Goal: Communication & Community: Answer question/provide support

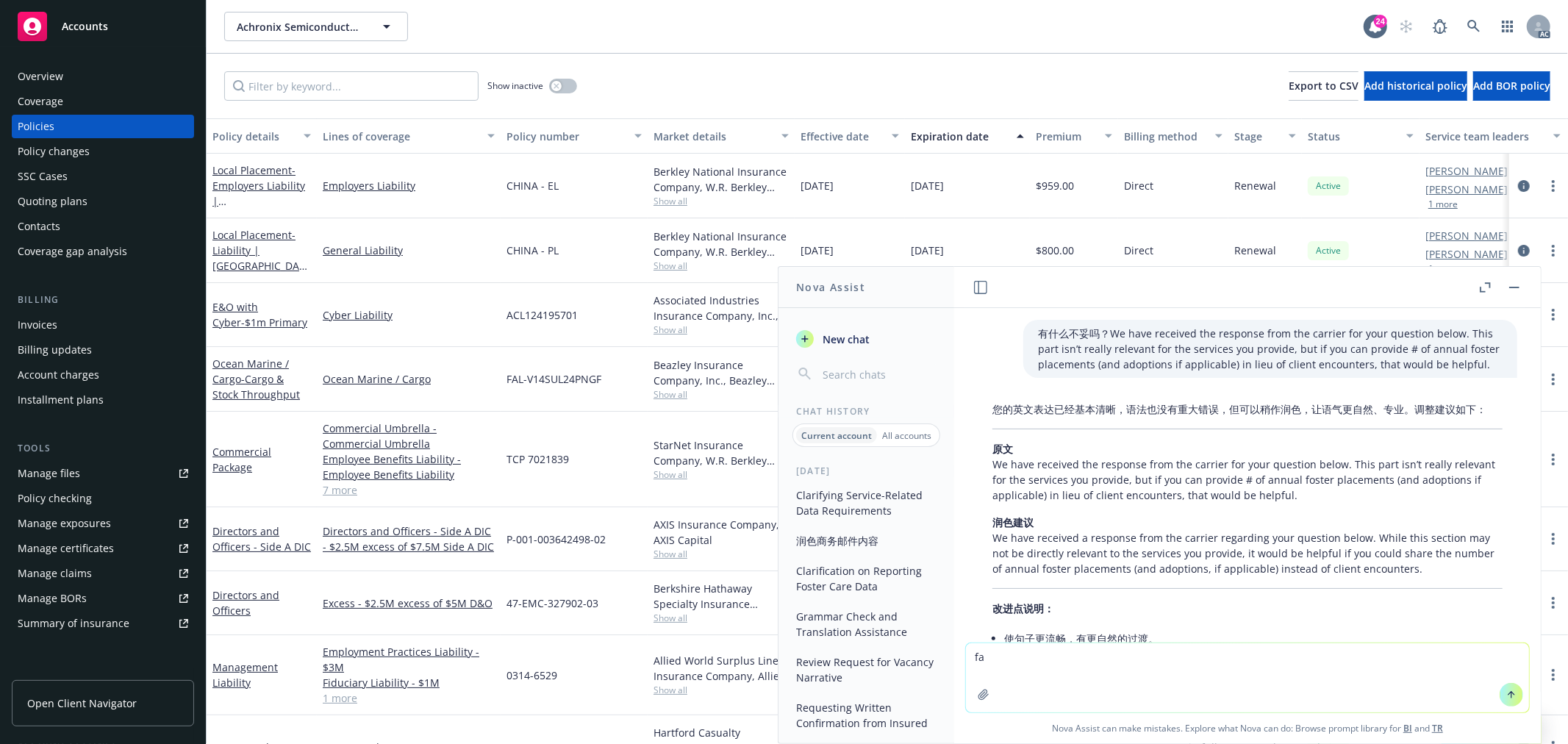
scroll to position [195, 0]
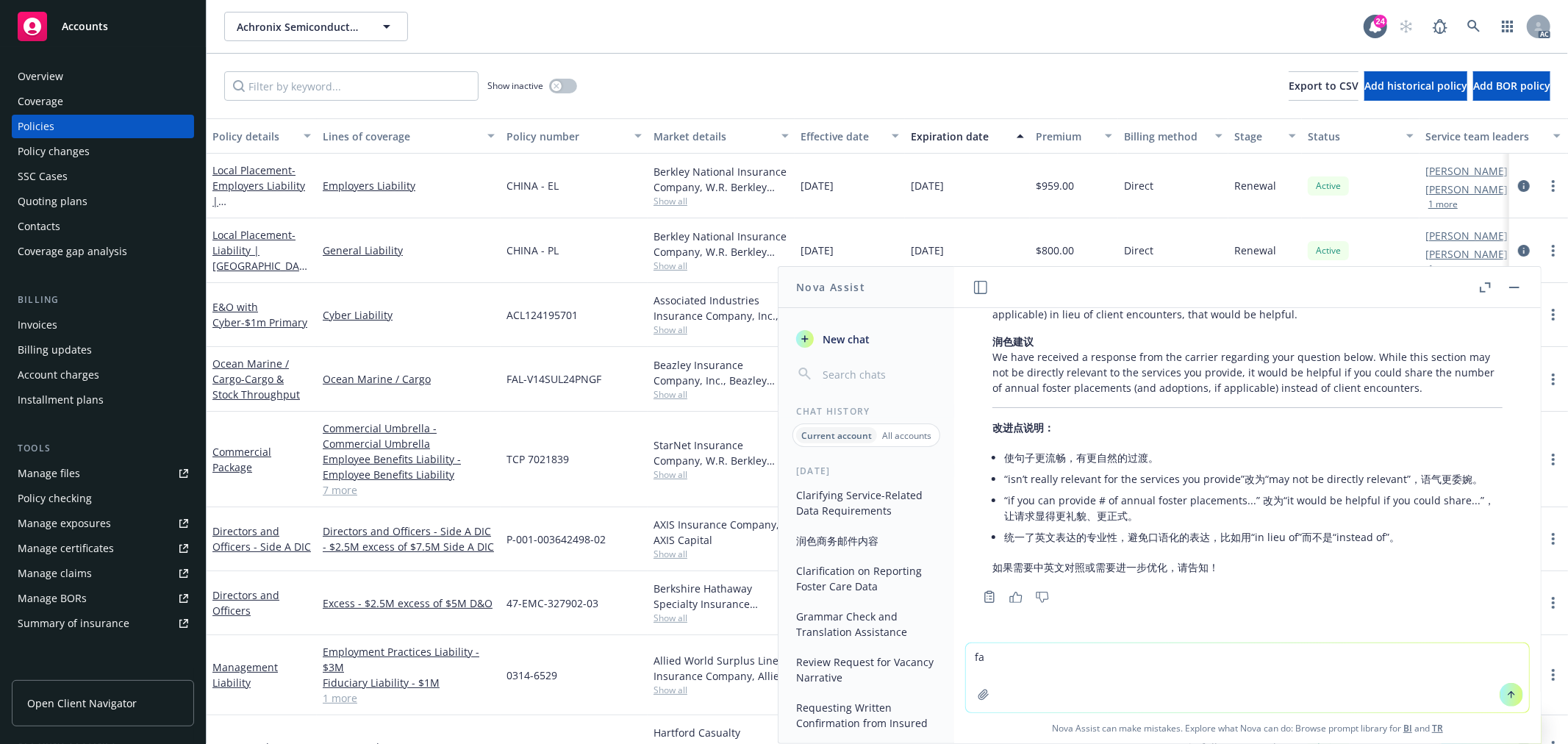
type textarea "f"
type textarea "翻译："
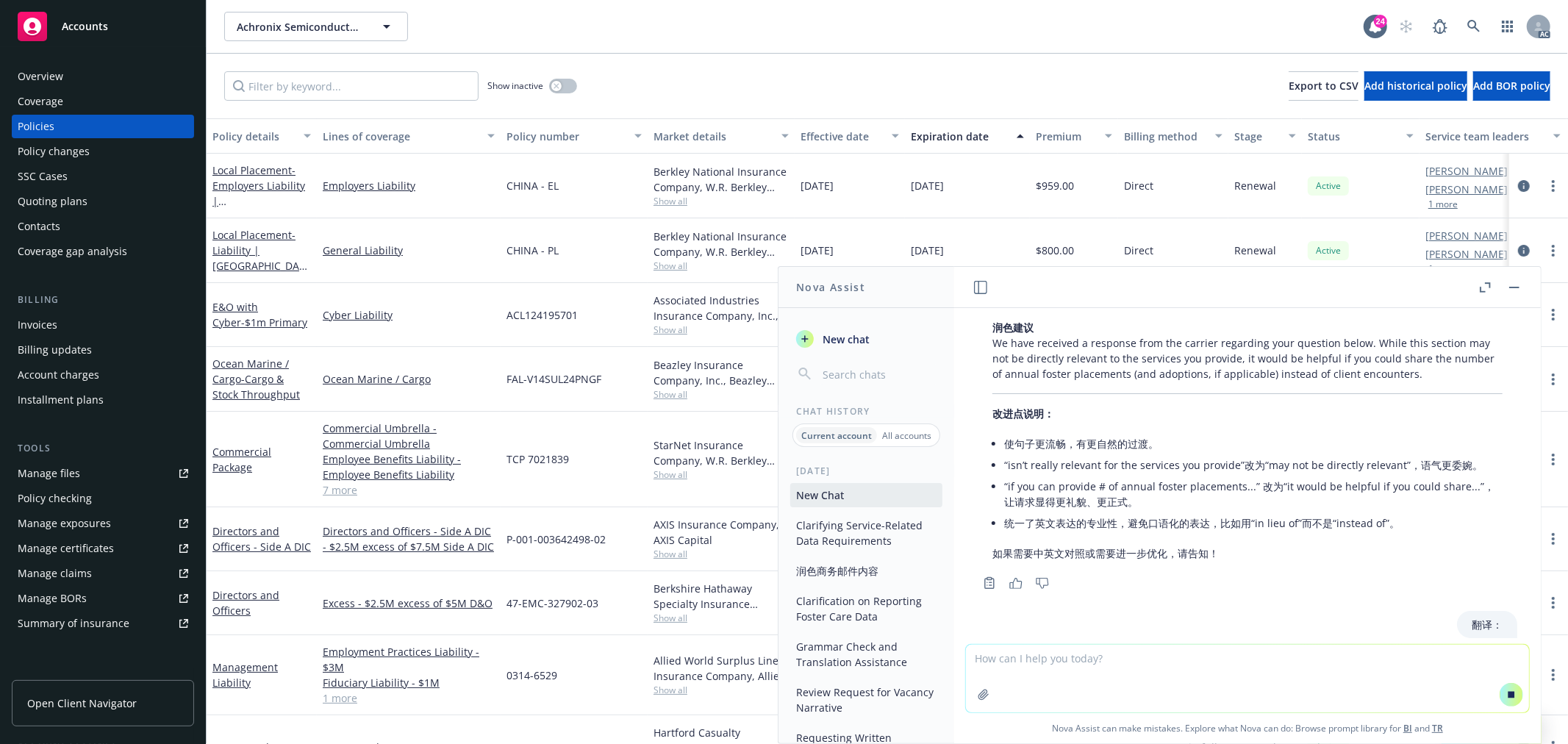
scroll to position [262, 0]
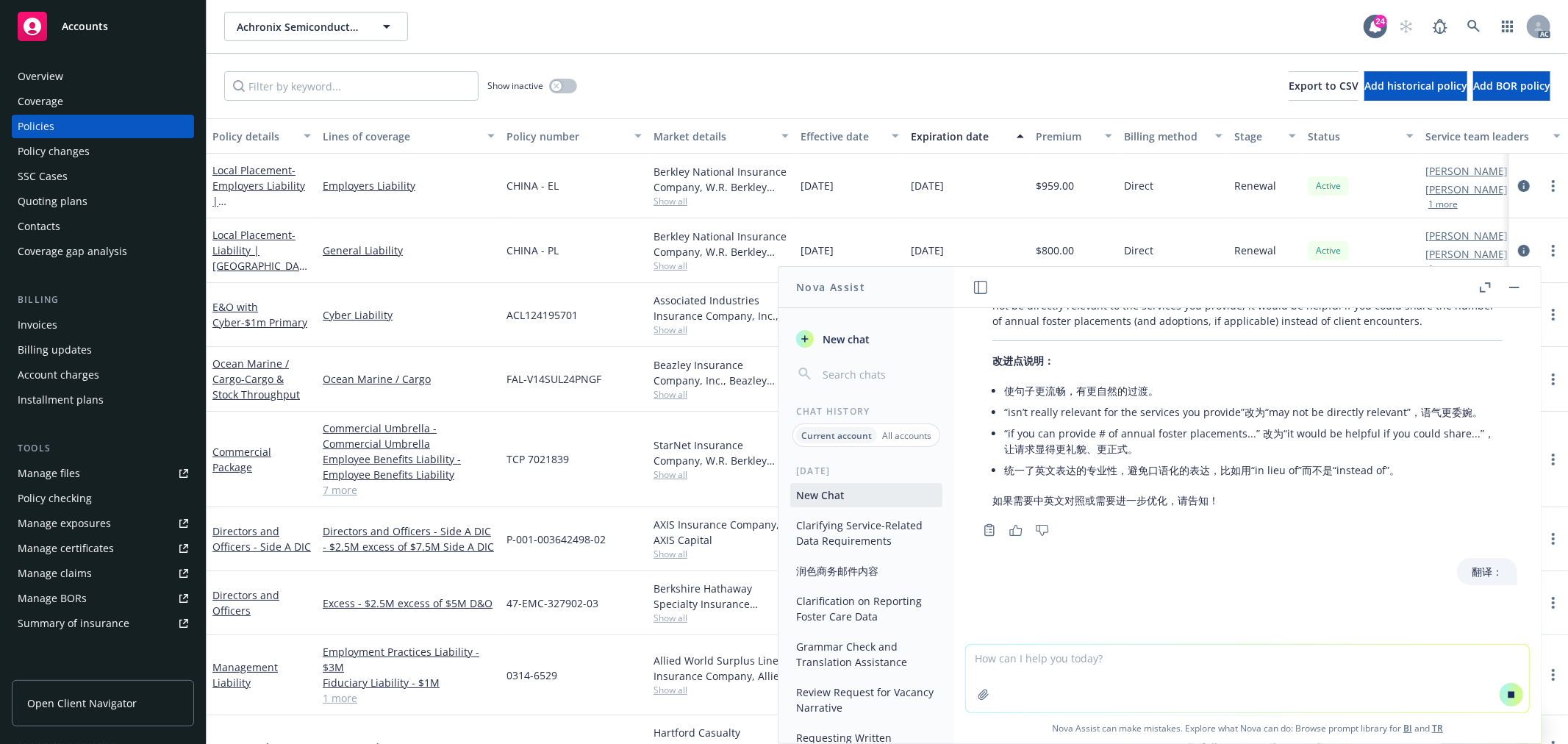
type textarea "quote advise req'd NEXT ACTION: F/UP W/AGT, PROPOSING INCUMBENT?"
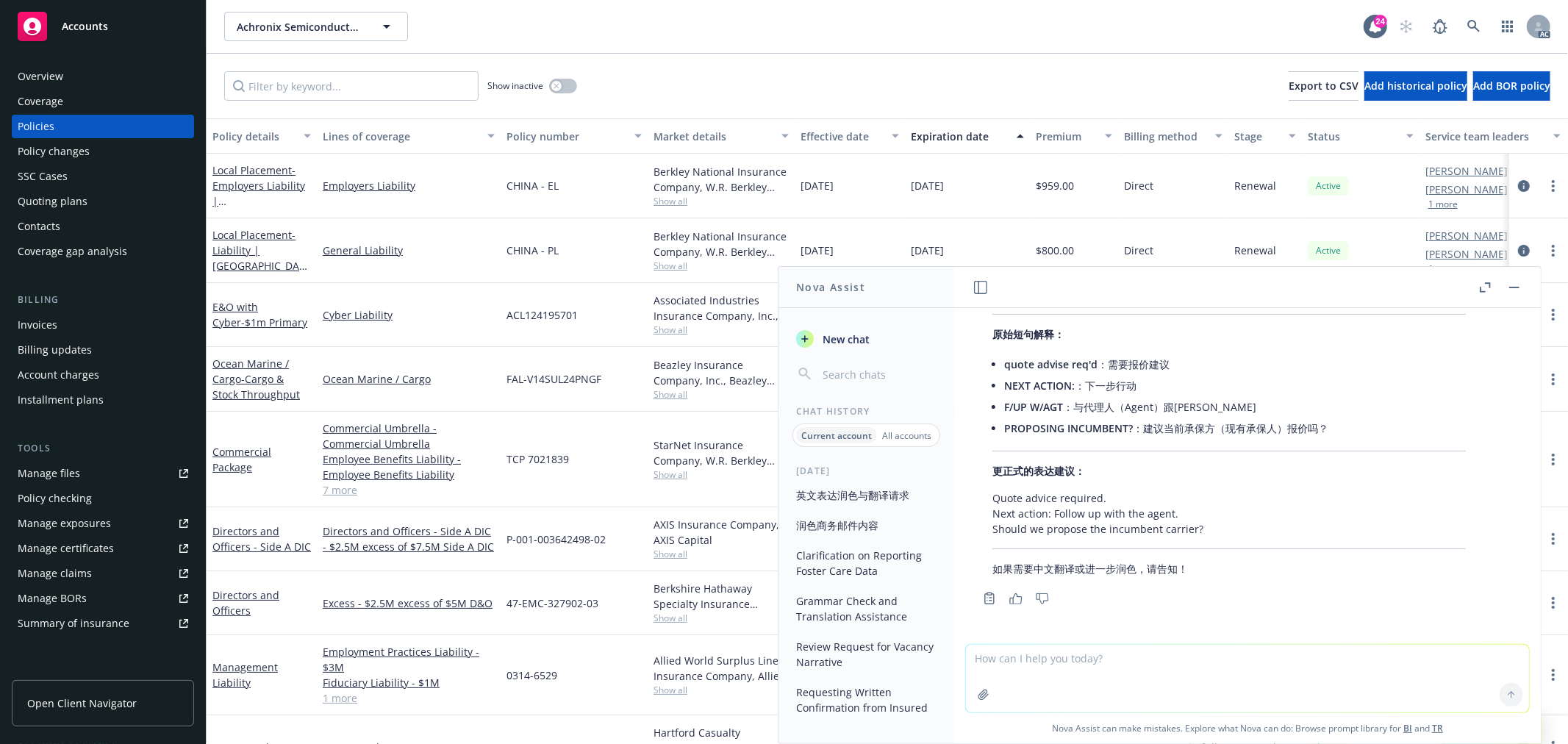
scroll to position [796, 0]
drag, startPoint x: 1034, startPoint y: 571, endPoint x: 1073, endPoint y: 569, distance: 39.1
click at [1073, 569] on p "如果需要中文翻译或进一步润色，请告知！" at bounding box center [1229, 569] width 474 height 15
copy p "中文翻译"
click at [1032, 664] on textarea at bounding box center [1248, 679] width 563 height 68
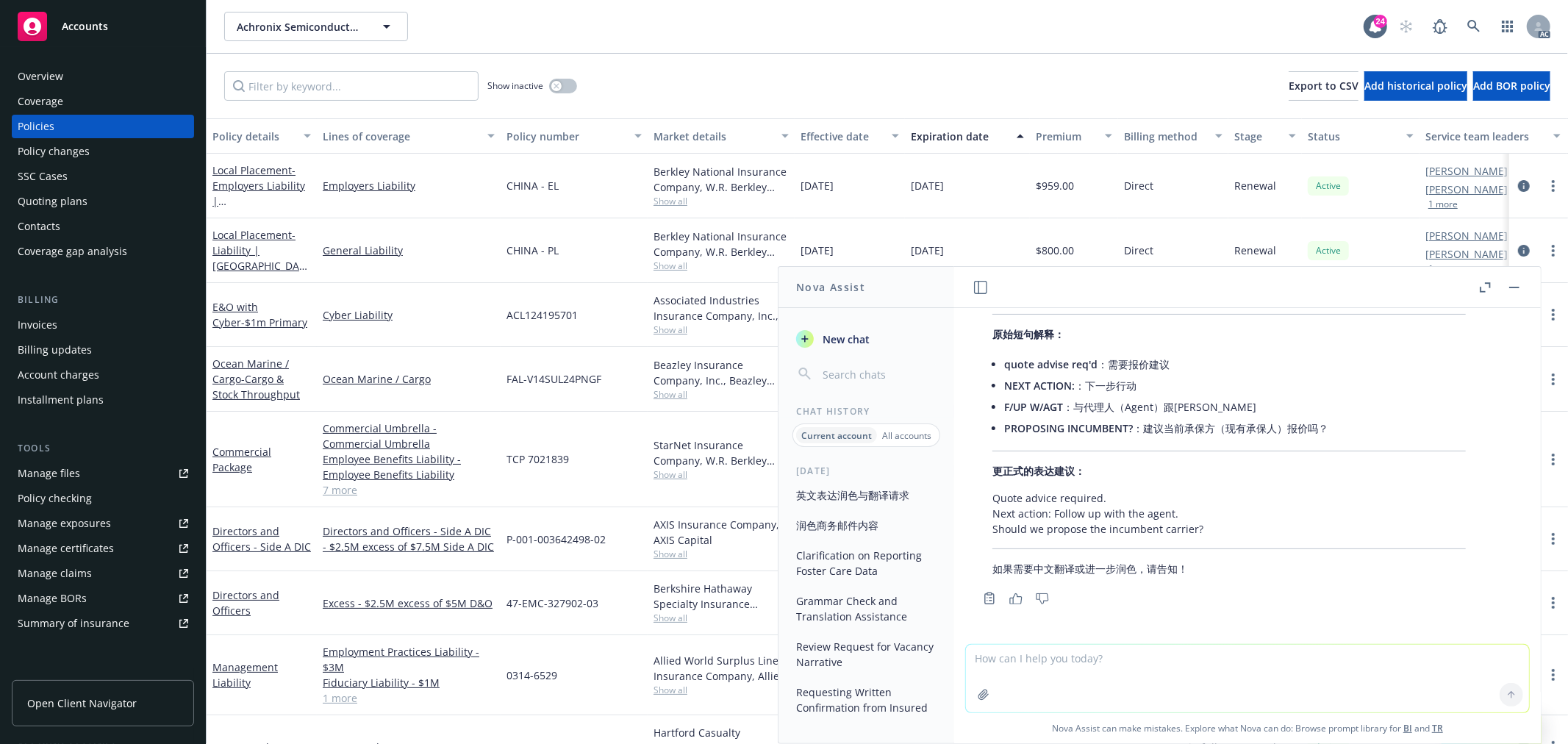
paste textarea "中文翻译"
type textarea "中文翻译"
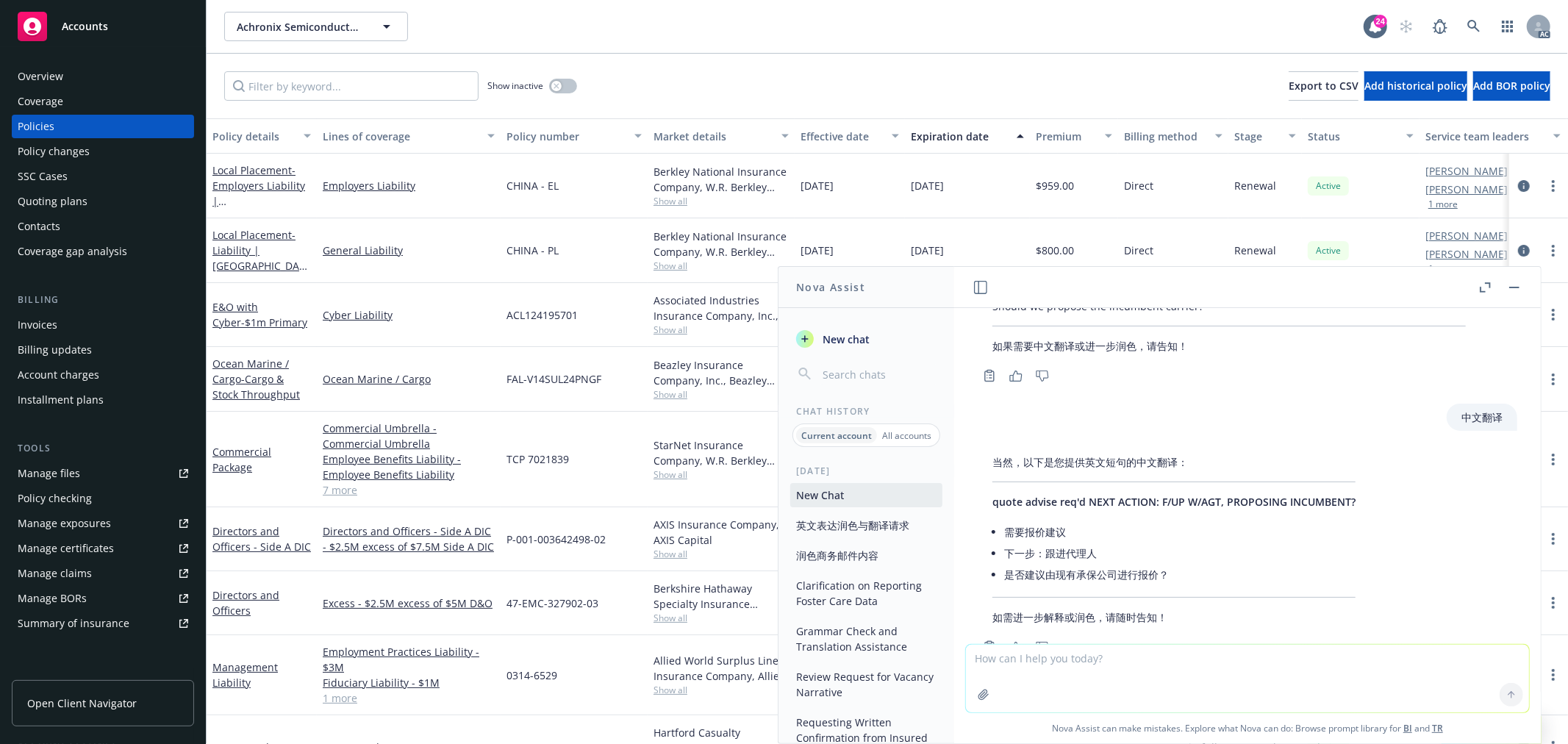
scroll to position [1068, 0]
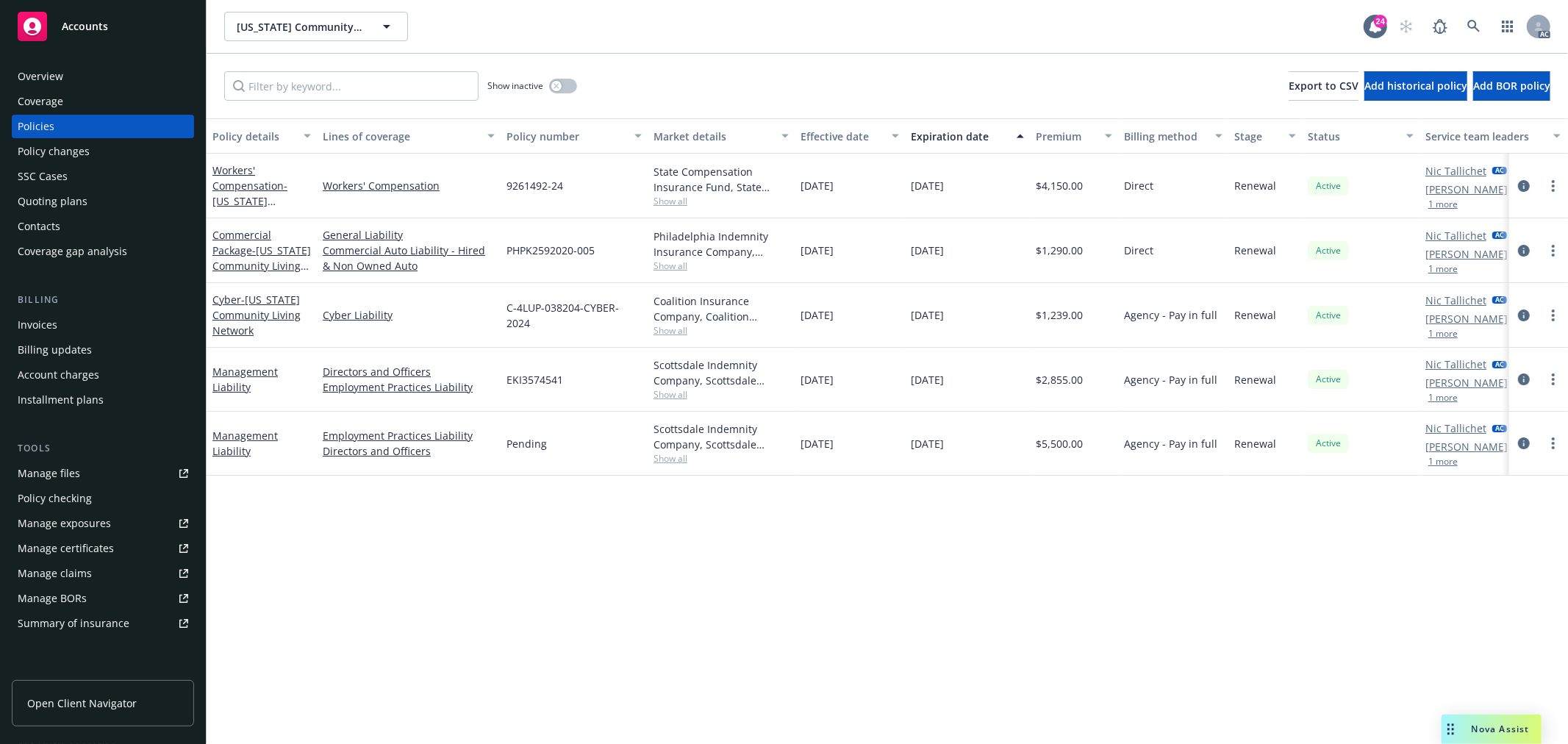
click at [1469, 724] on div "Nova Assist" at bounding box center [1500, 730] width 81 height 13
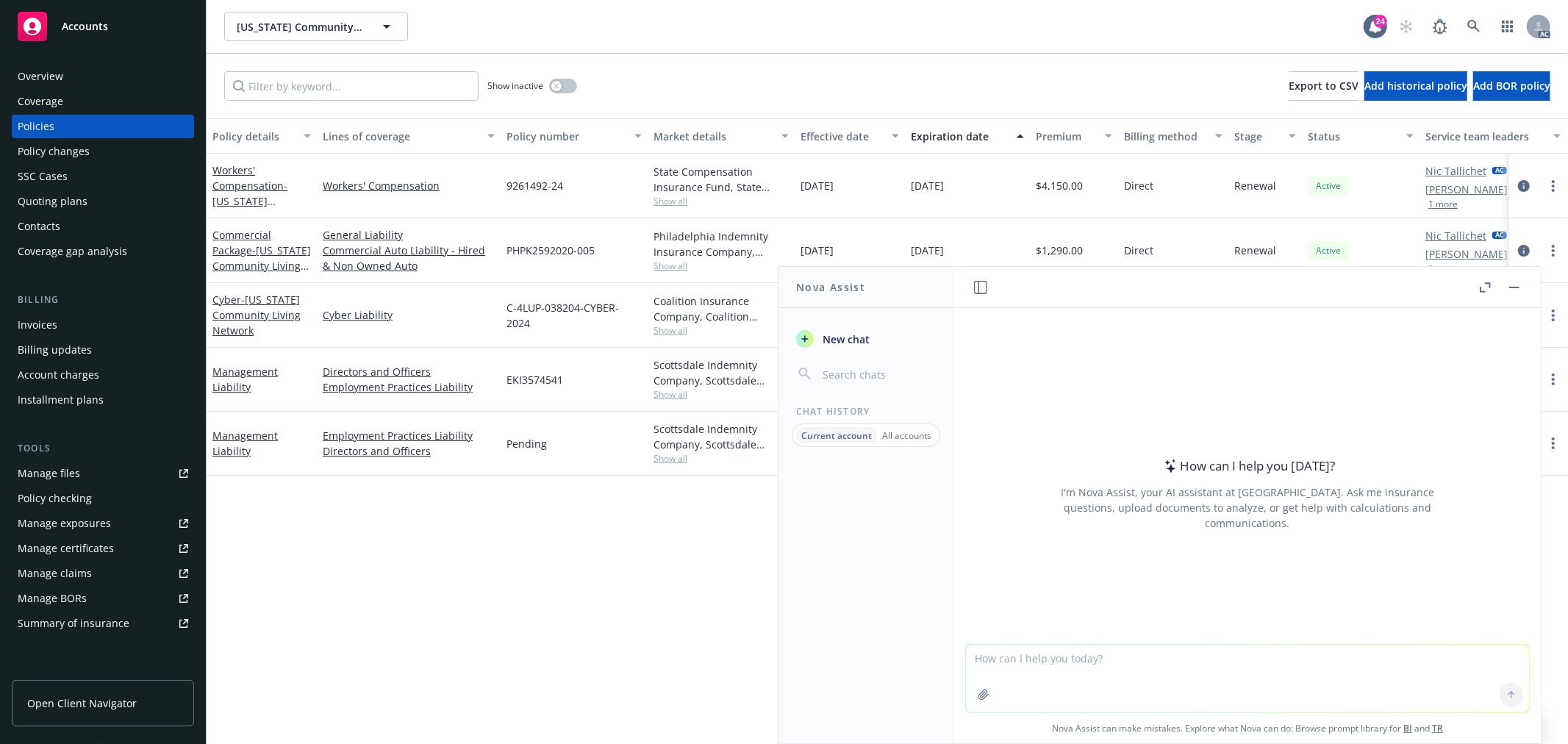
click at [1100, 666] on textarea at bounding box center [1248, 679] width 563 height 68
paste textarea "Quote received, but the insured still working on the applications. Could you pl…"
type textarea "check grammar: Quote received, but the insured still working on the application…"
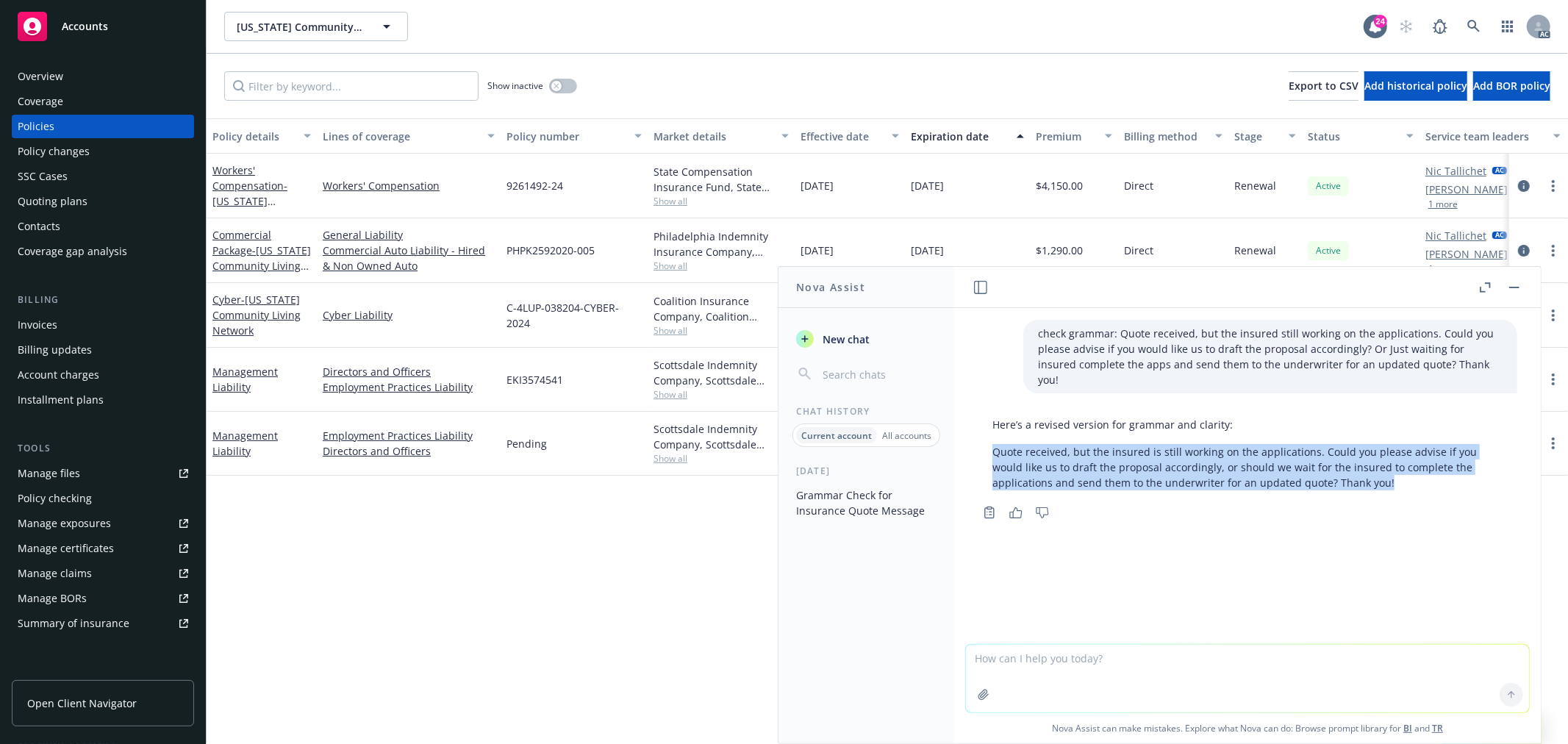
drag, startPoint x: 1387, startPoint y: 468, endPoint x: 959, endPoint y: 420, distance: 430.7
click at [996, 444] on p "Quote received, but the insured is still working on the applications. Could you…" at bounding box center [1247, 467] width 511 height 47
copy p "Quote received, but the insured is still working on the applications. Could you…"
